Goal: Task Accomplishment & Management: Manage account settings

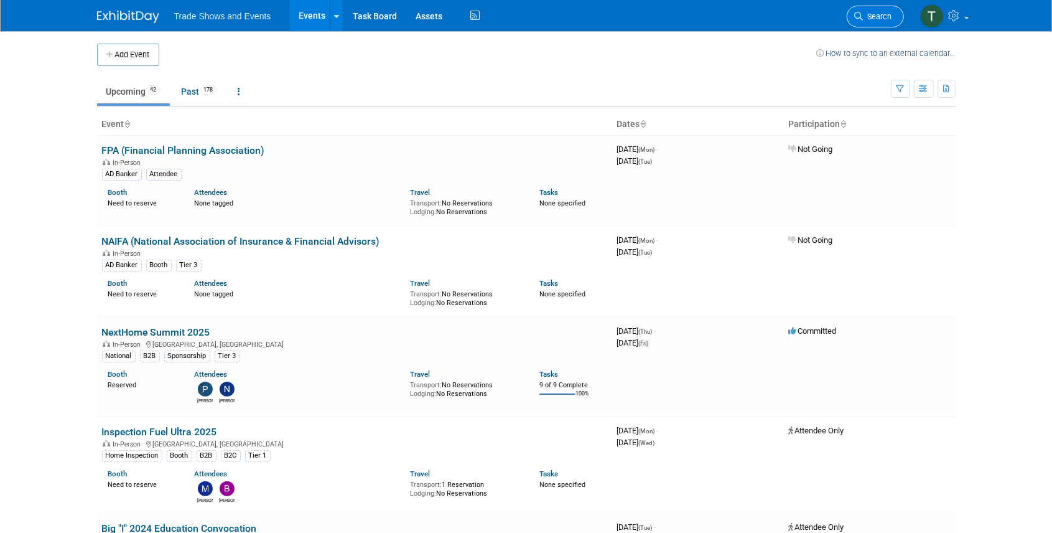
click at [870, 16] on span "Search" at bounding box center [878, 16] width 29 height 9
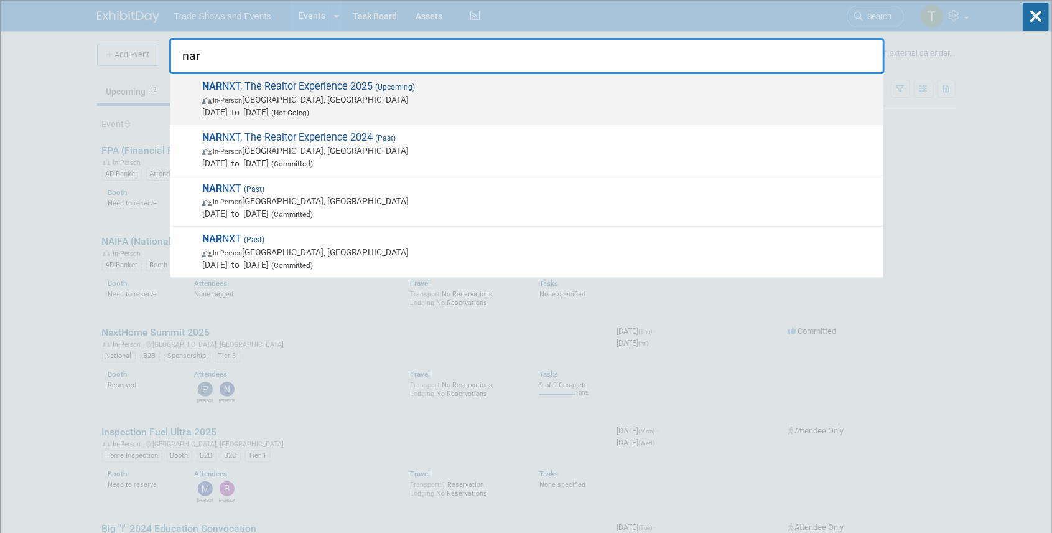
type input "nar"
click at [361, 90] on span "NAR NXT, The Realtor Experience 2025 (Upcoming) In-Person Houston, TX Nov 14, 2…" at bounding box center [538, 99] width 679 height 38
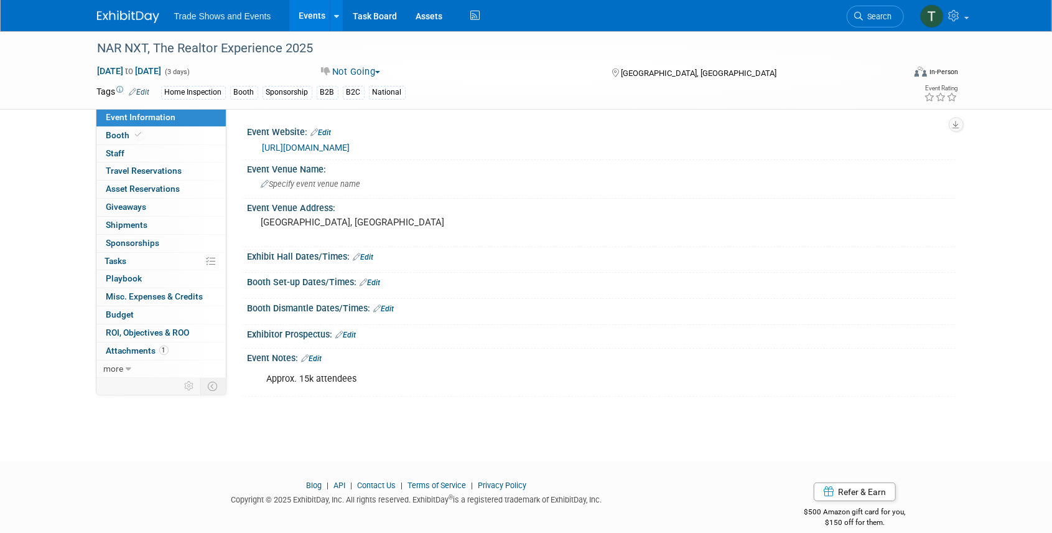
click at [322, 357] on link "Edit" at bounding box center [312, 358] width 21 height 9
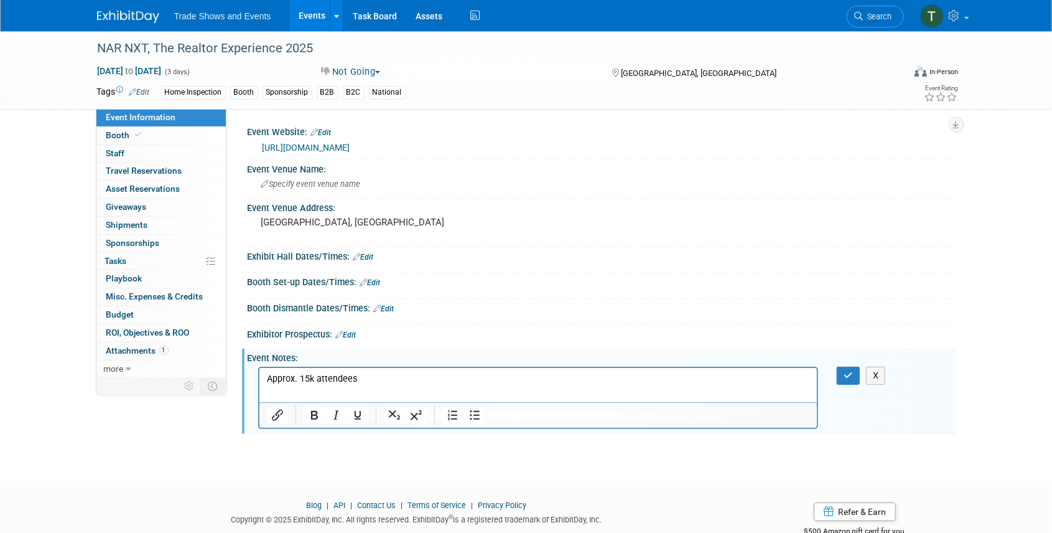
click at [307, 375] on p "Approx. 15k attendees" at bounding box center [538, 378] width 544 height 12
click at [843, 375] on button "button" at bounding box center [848, 376] width 23 height 18
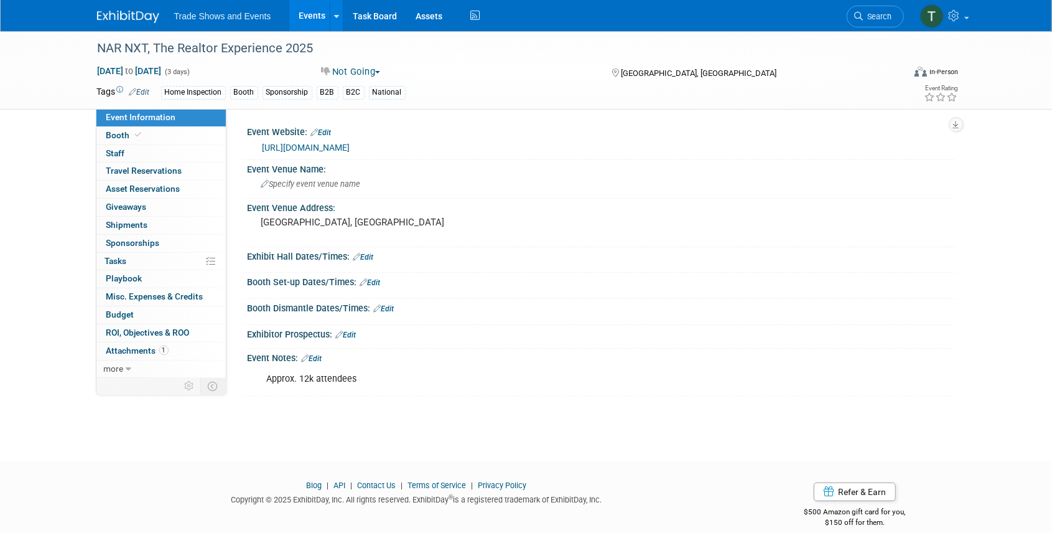
click at [312, 148] on link "https://narnxt.realtor/" at bounding box center [307, 148] width 88 height 10
click at [864, 22] on link "Search" at bounding box center [875, 17] width 57 height 22
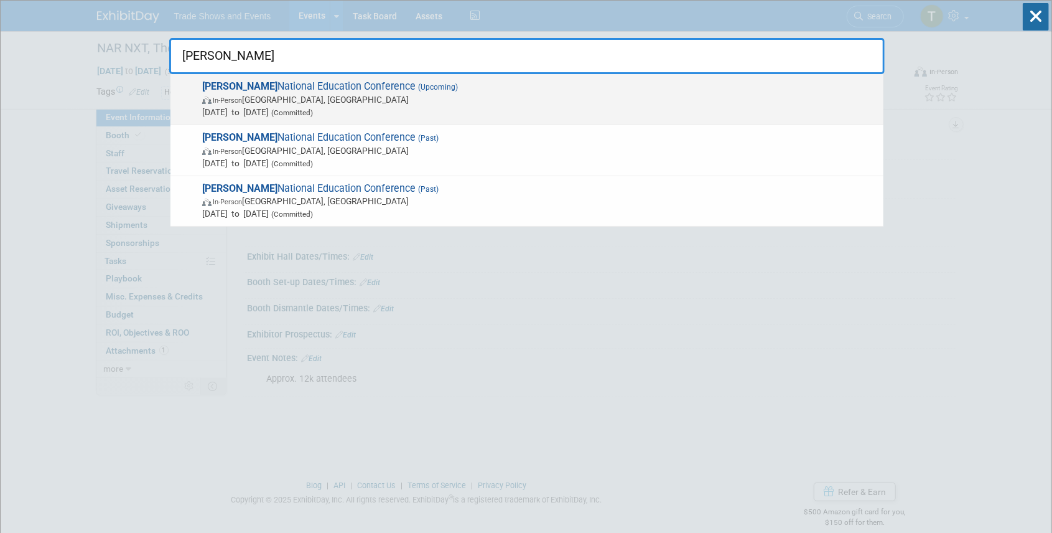
type input "sila"
click at [299, 85] on span "SILA National Education Conference (Upcoming) In-Person New Orleans, LA Oct 26,…" at bounding box center [538, 99] width 679 height 38
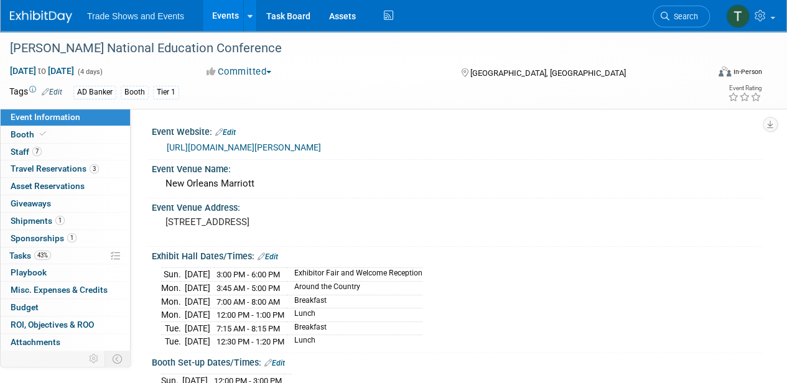
click at [218, 14] on link "Events" at bounding box center [225, 15] width 45 height 31
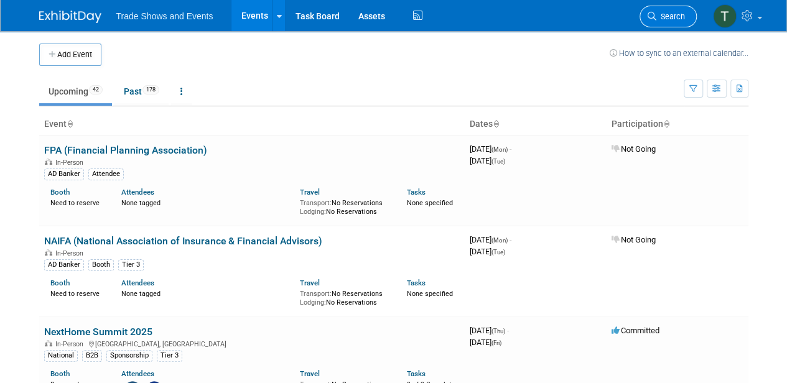
click at [663, 15] on span "Search" at bounding box center [671, 16] width 29 height 9
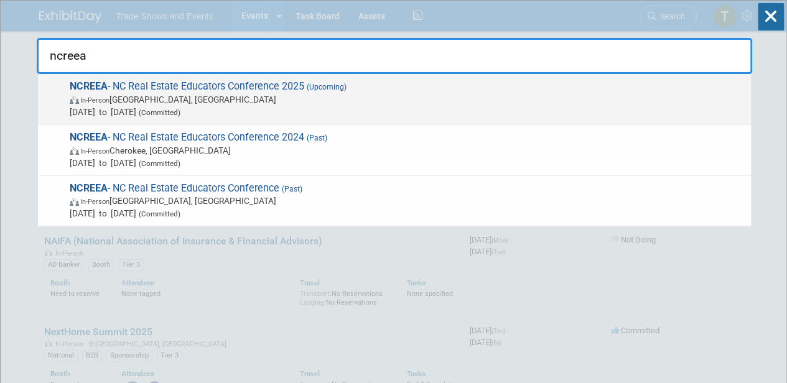
type input "ncreea"
click at [259, 85] on span "NCREEA - NC Real Estate Educators Conference 2025 (Upcoming) In-Person South Bo…" at bounding box center [405, 99] width 679 height 38
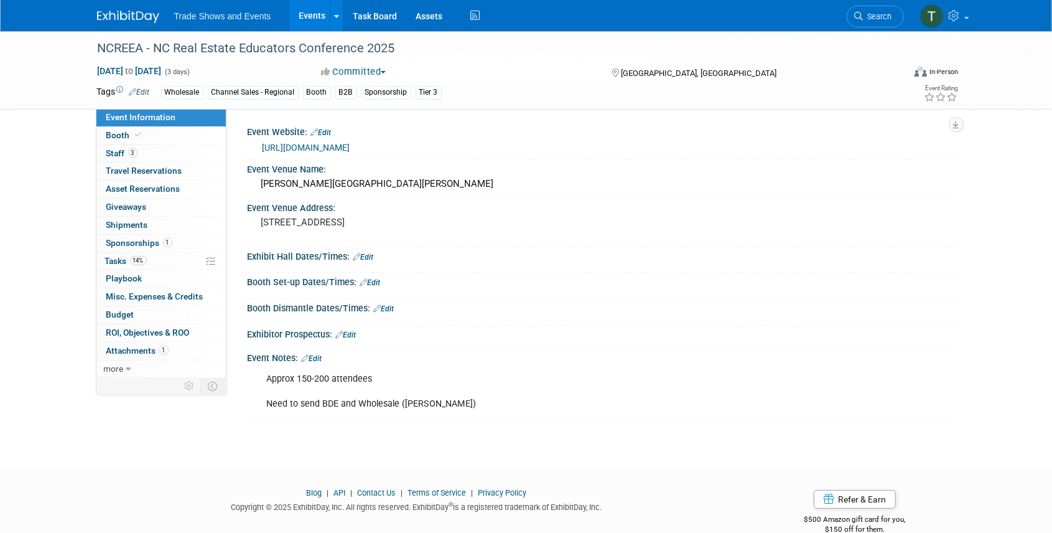
click at [380, 281] on link "Edit" at bounding box center [370, 282] width 21 height 9
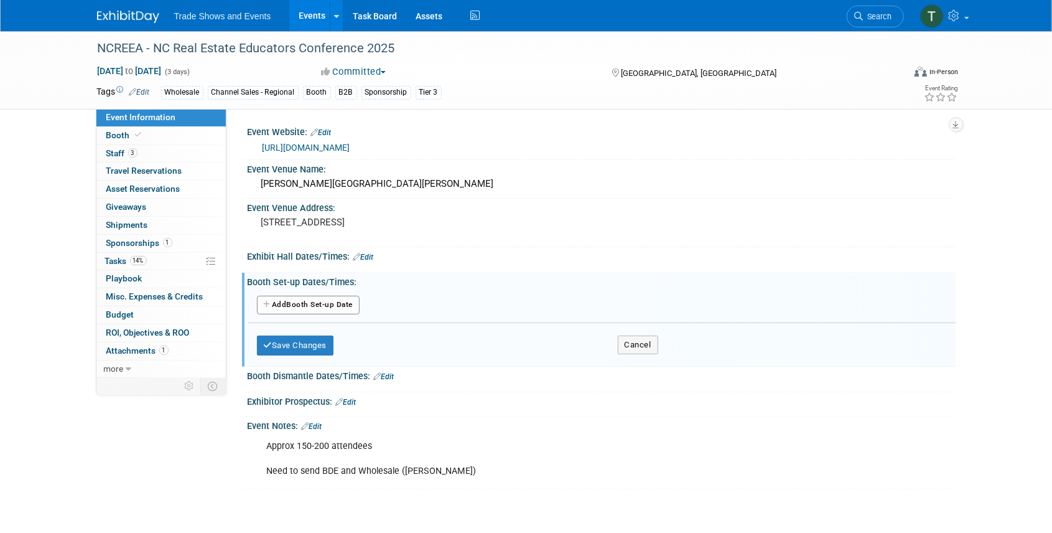
click at [345, 304] on button "Add Another Booth Set-up Date" at bounding box center [308, 305] width 103 height 19
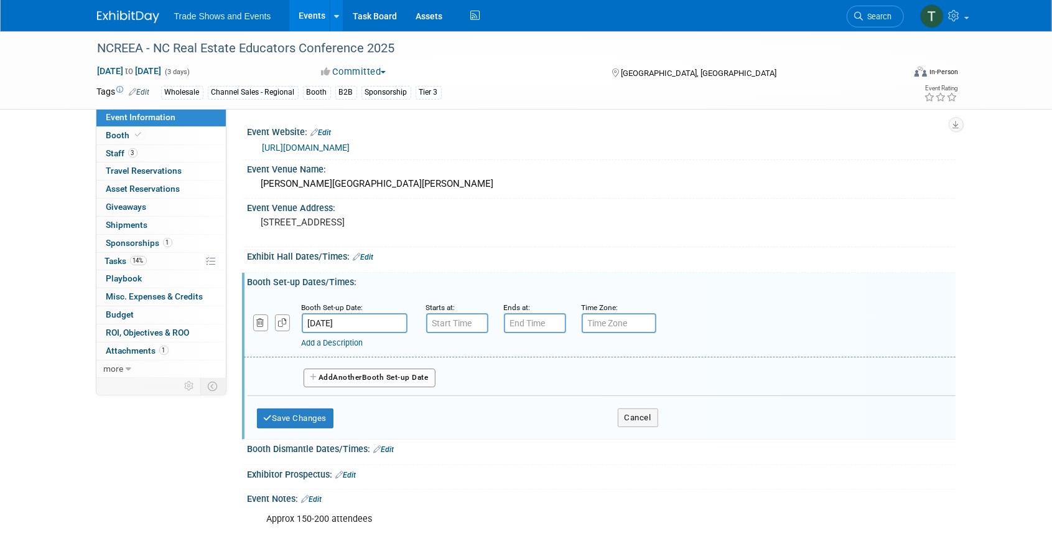
type input "7:00 AM"
click at [444, 321] on input "7:00 AM" at bounding box center [457, 323] width 62 height 20
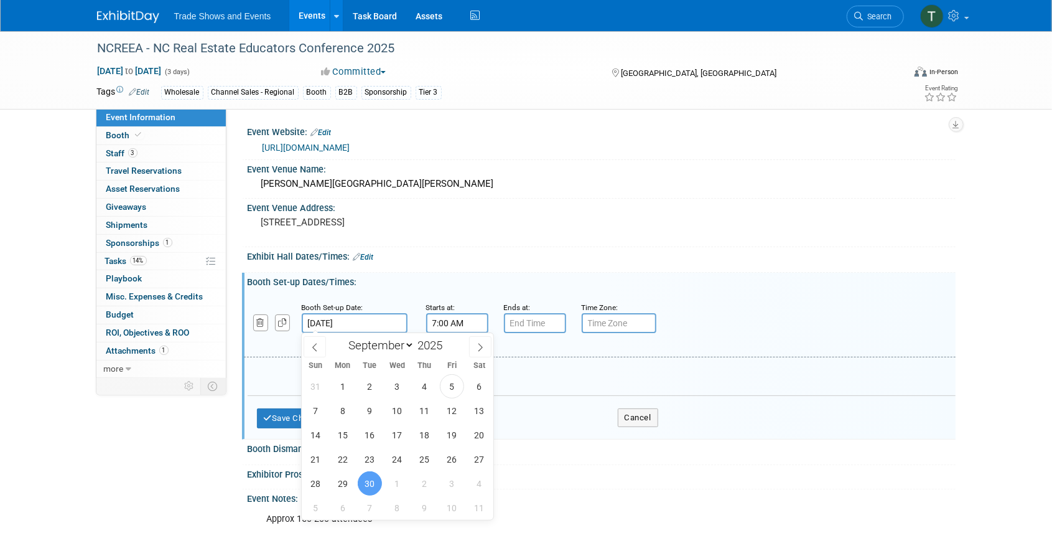
click at [346, 321] on input "Sep 30, 2025" at bounding box center [355, 323] width 106 height 20
click at [339, 383] on span "1" at bounding box center [342, 386] width 24 height 24
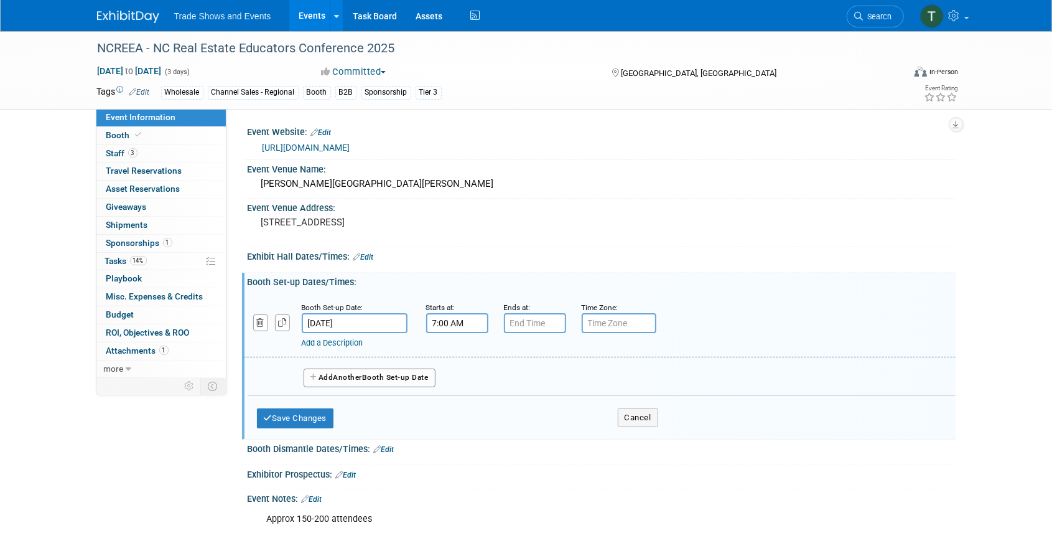
click at [374, 317] on input "Sep 1, 2025" at bounding box center [355, 323] width 106 height 20
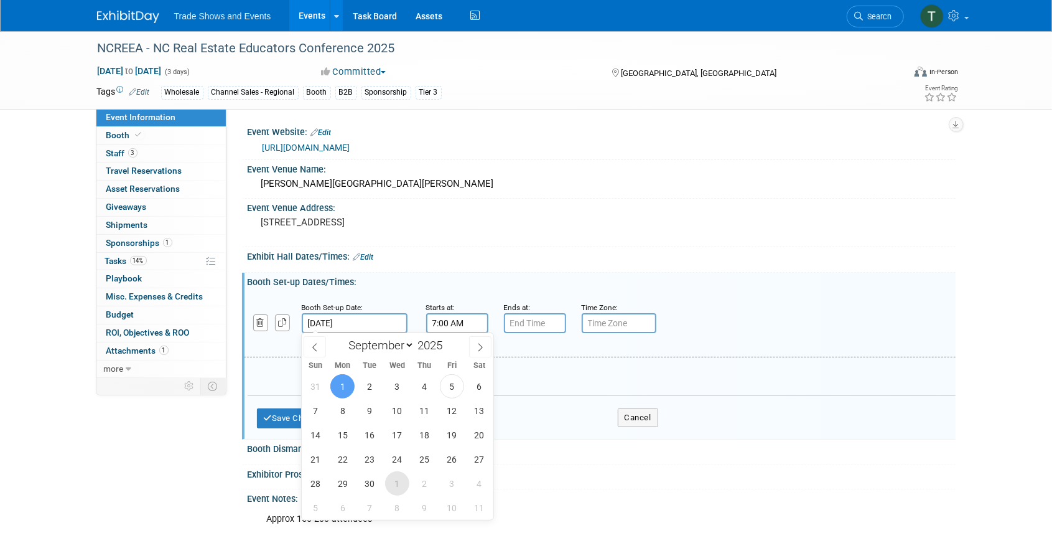
click at [392, 383] on span "1" at bounding box center [397, 483] width 24 height 24
type input "Oct 1, 2025"
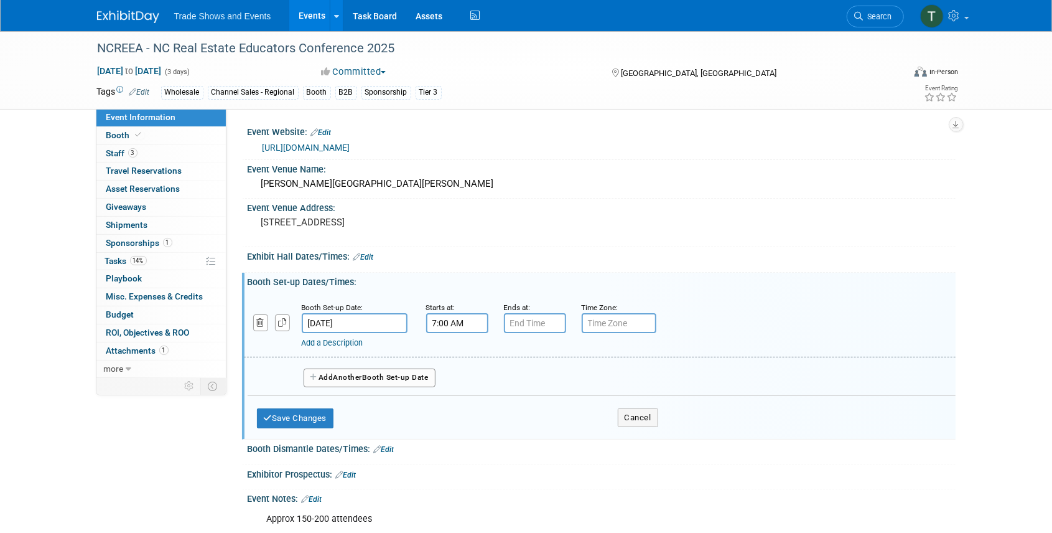
click at [457, 316] on input "7:00 AM" at bounding box center [457, 323] width 62 height 20
click at [454, 381] on span "07" at bounding box center [455, 380] width 24 height 22
click at [452, 383] on td "08" at bounding box center [449, 422] width 40 height 34
click at [560, 382] on button "AM" at bounding box center [564, 380] width 22 height 21
type input "8:00 PM"
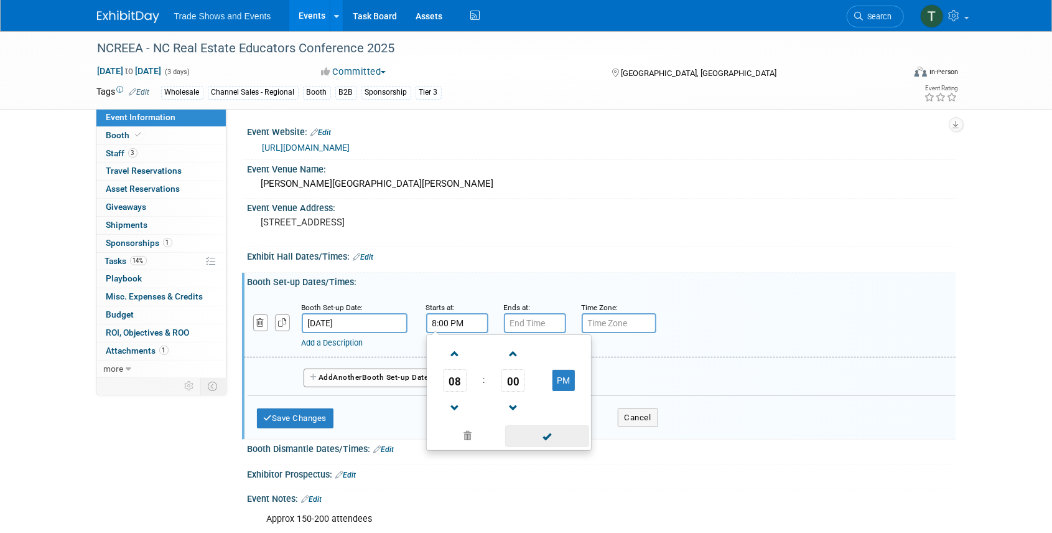
click at [560, 383] on span at bounding box center [547, 436] width 84 height 22
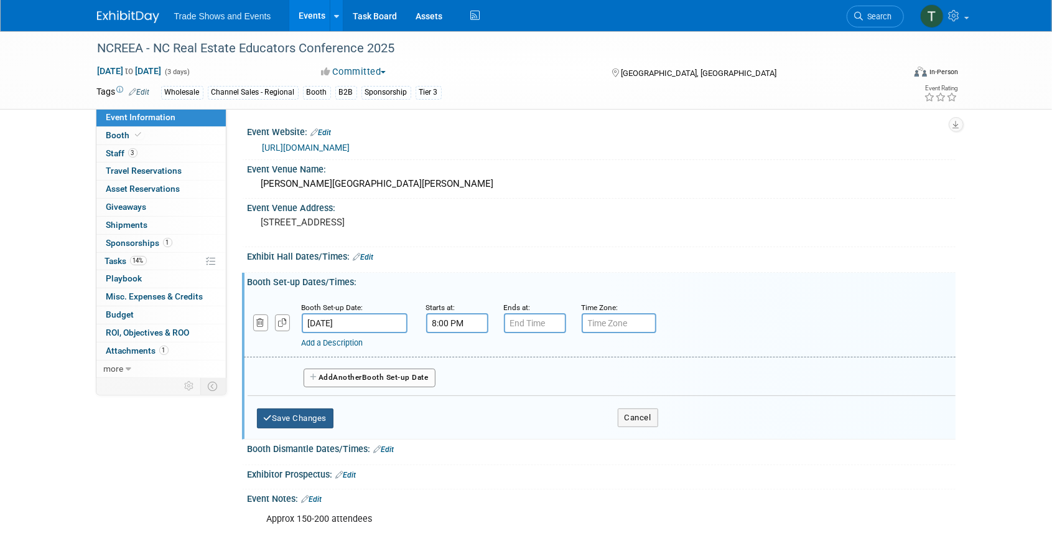
click at [289, 383] on button "Save Changes" at bounding box center [295, 418] width 77 height 20
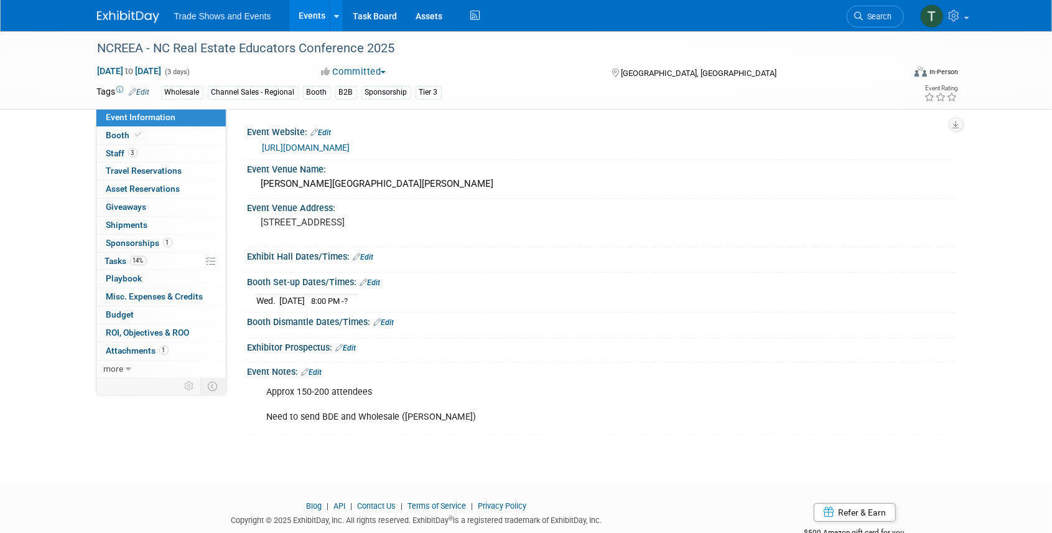
click at [347, 148] on link "https://ncreea.com/shop/" at bounding box center [307, 148] width 88 height 10
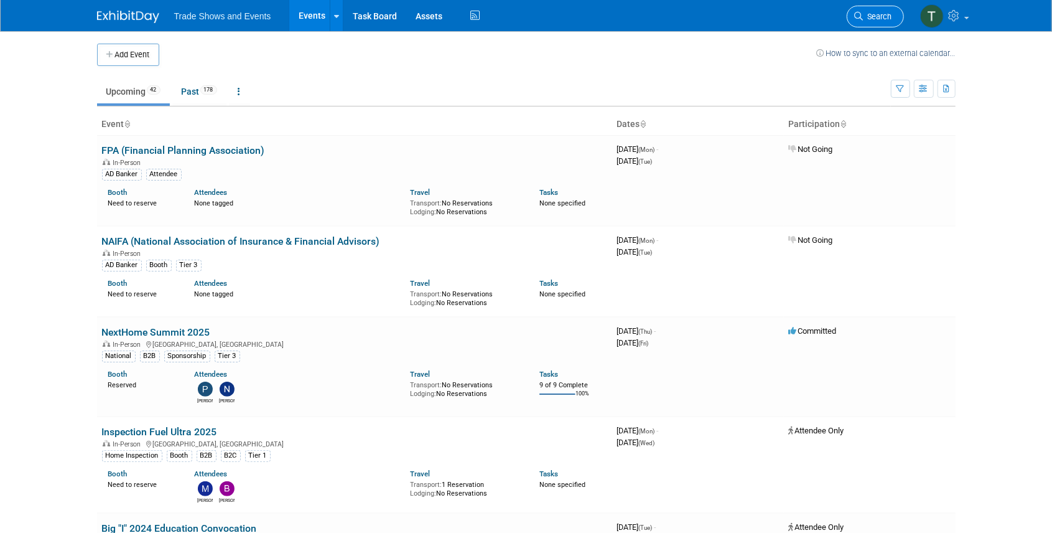
click at [871, 12] on span "Search" at bounding box center [878, 16] width 29 height 9
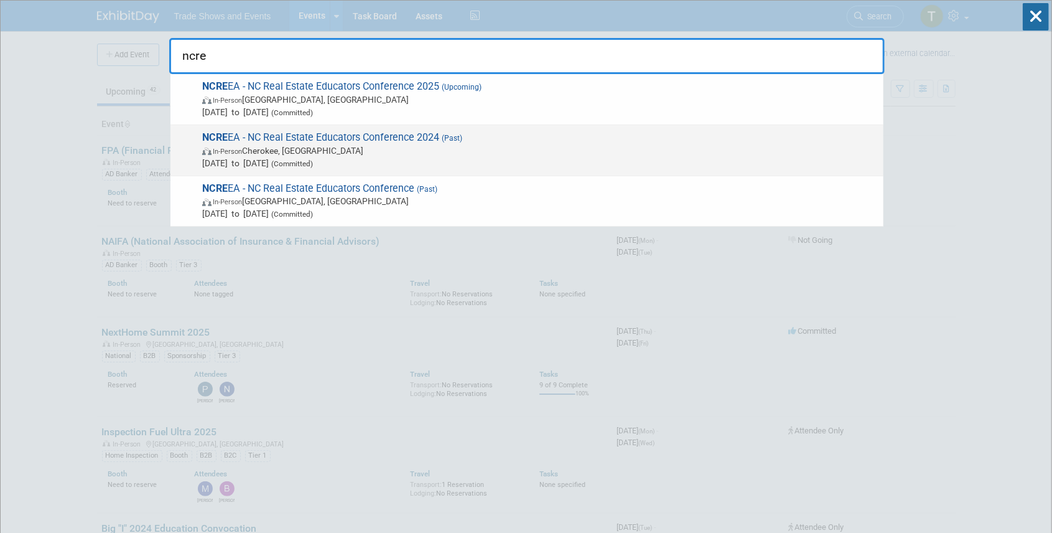
type input "ncre"
click at [345, 134] on span "NCRE EA - NC Real Estate Educators Conference 2024 (Past) In-Person Cherokee, N…" at bounding box center [538, 150] width 679 height 38
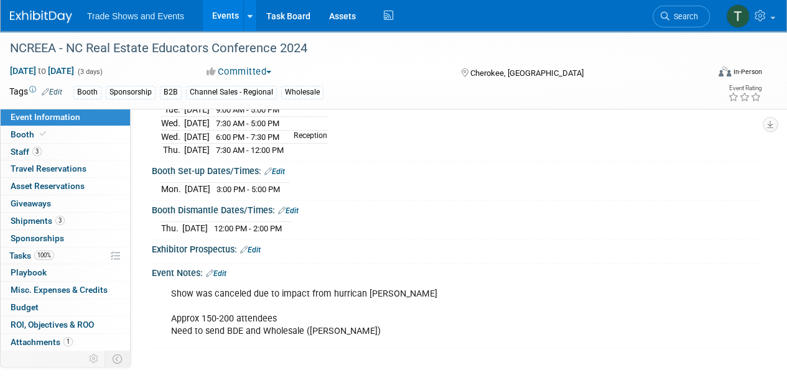
scroll to position [166, 0]
